Goal: Transaction & Acquisition: Purchase product/service

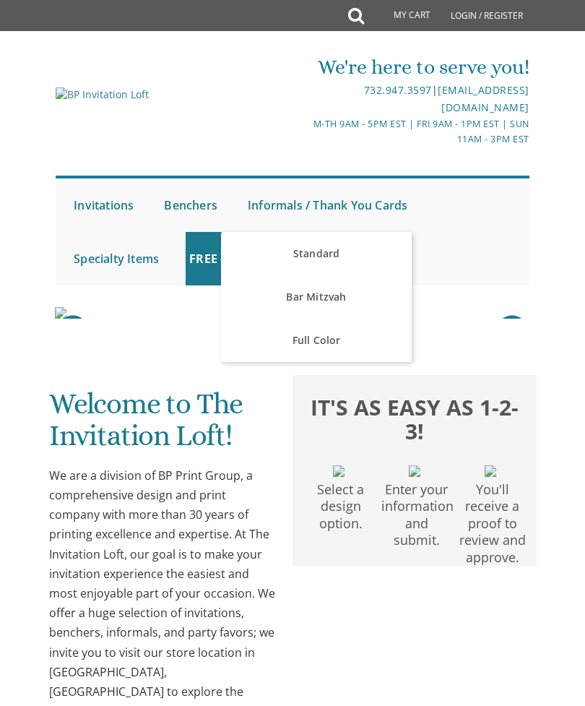
click at [340, 292] on link "Bar Mitzvah" at bounding box center [316, 296] width 190 height 43
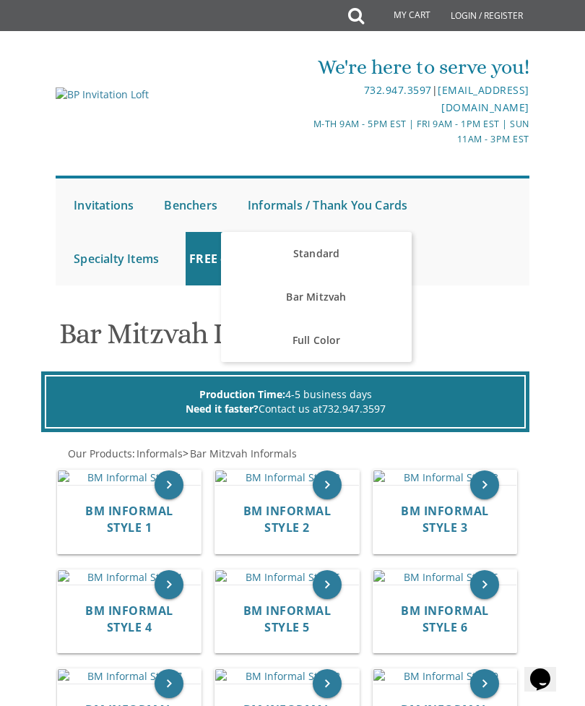
click at [343, 210] on link "Informals / Thank You Cards" at bounding box center [327, 204] width 167 height 53
click at [290, 199] on link "Informals / Thank You Cards" at bounding box center [327, 204] width 167 height 53
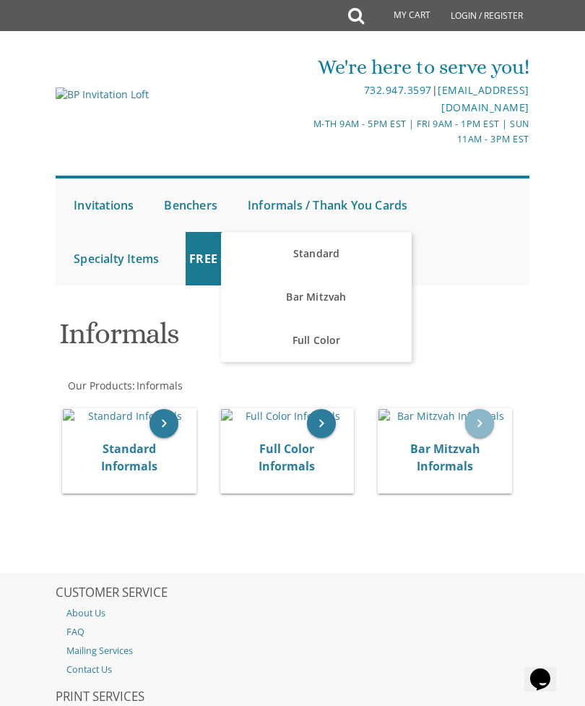
click at [488, 438] on icon "keyboard_arrow_right" at bounding box center [479, 423] width 29 height 29
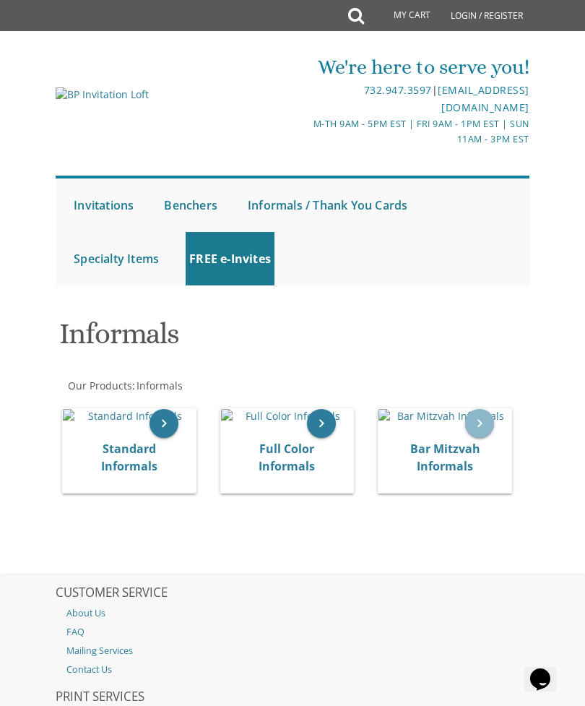
click at [480, 438] on icon "keyboard_arrow_right" at bounding box center [479, 423] width 29 height 29
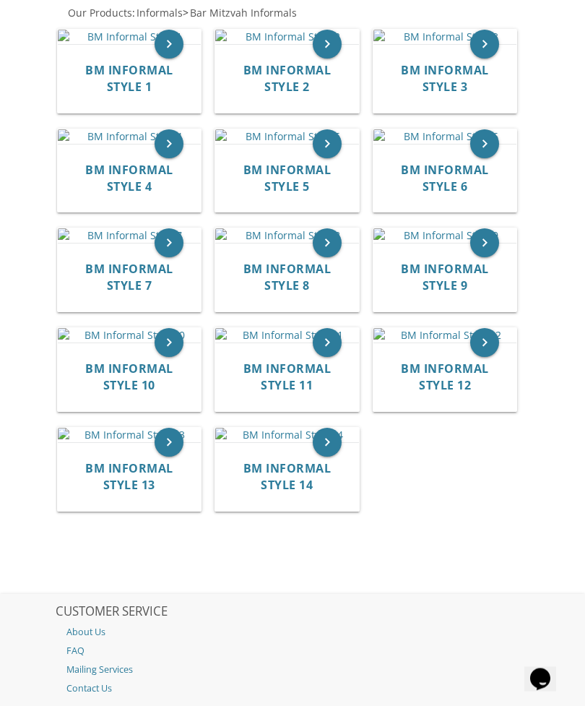
scroll to position [441, 0]
click at [319, 243] on img at bounding box center [287, 235] width 144 height 14
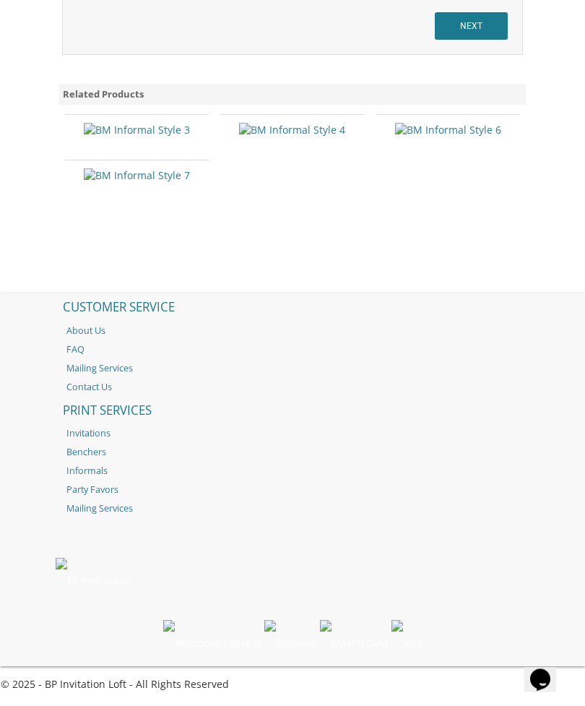
scroll to position [1561, 0]
checkbox input "true"
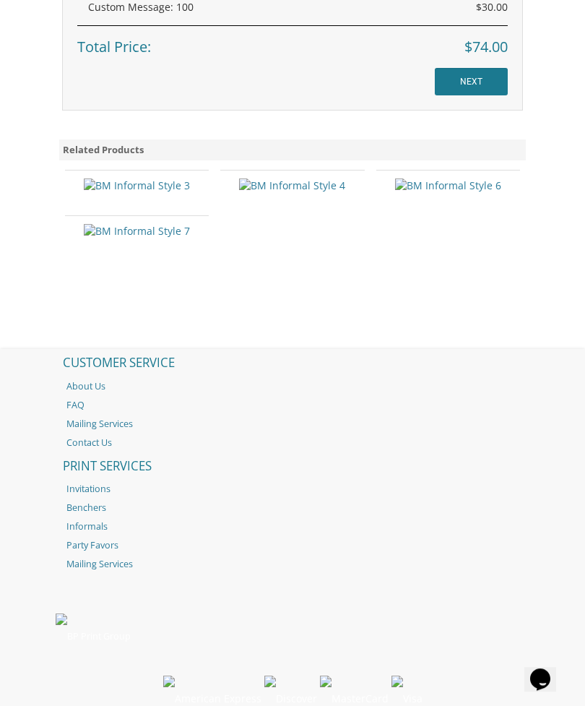
scroll to position [1370, 0]
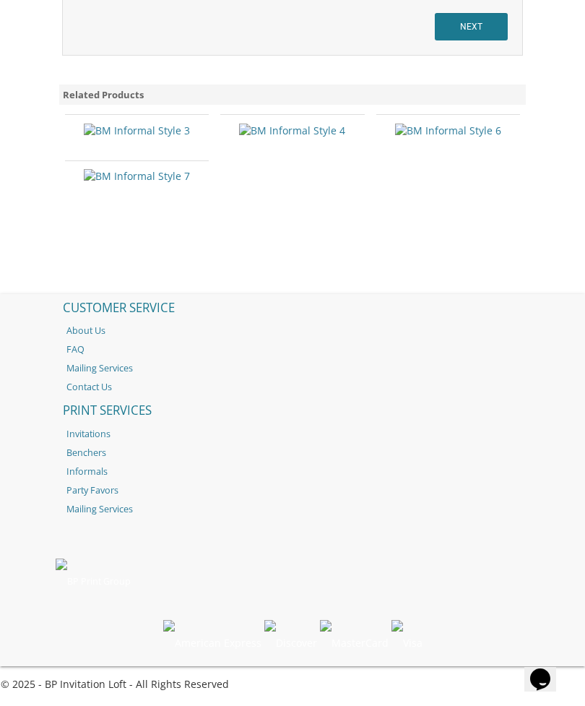
scroll to position [1707, 0]
click at [484, 40] on input "NEXT" at bounding box center [471, 26] width 73 height 27
